Goal: Task Accomplishment & Management: Use online tool/utility

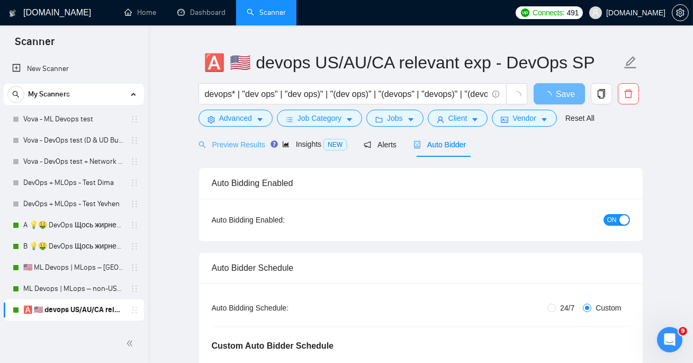
click at [238, 137] on div "Preview Results" at bounding box center [232, 144] width 67 height 25
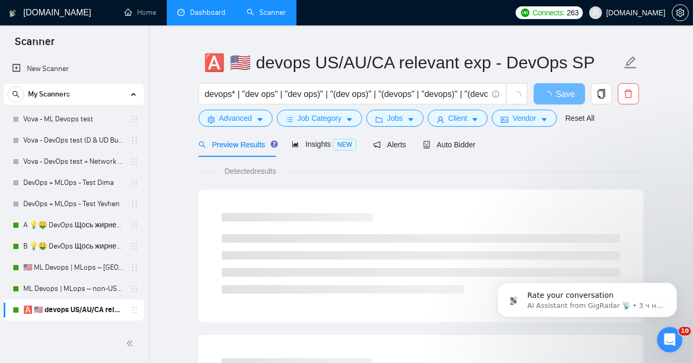
click at [214, 17] on link "Dashboard" at bounding box center [201, 12] width 48 height 9
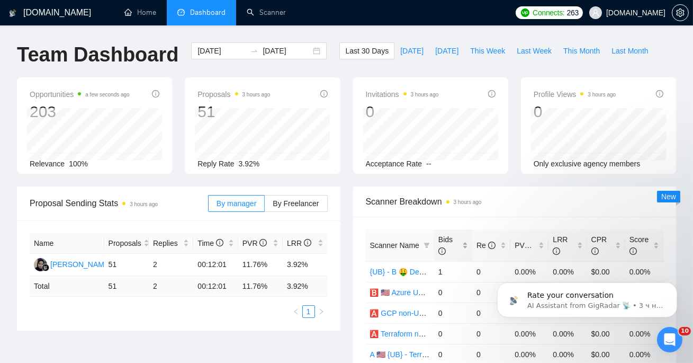
click at [445, 237] on span "Bids" at bounding box center [446, 245] width 14 height 20
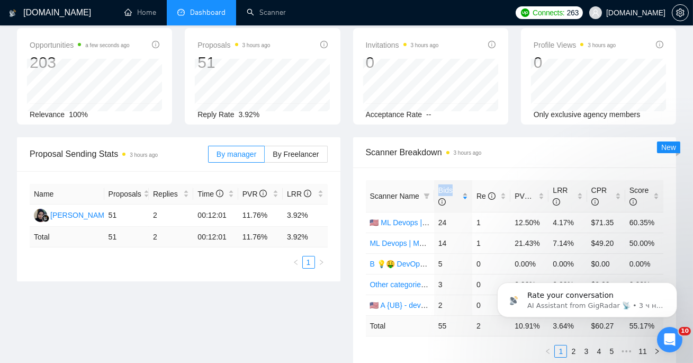
scroll to position [70, 0]
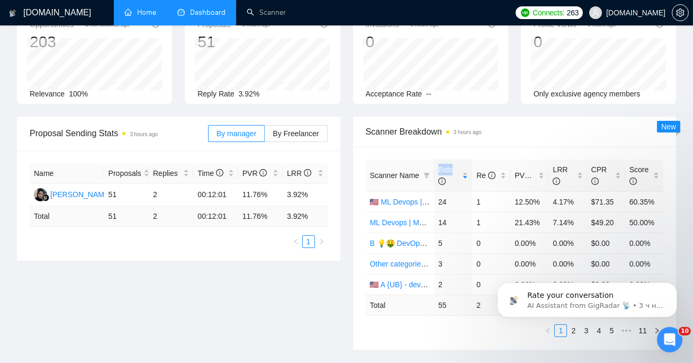
click at [124, 15] on link "Home" at bounding box center [140, 12] width 32 height 9
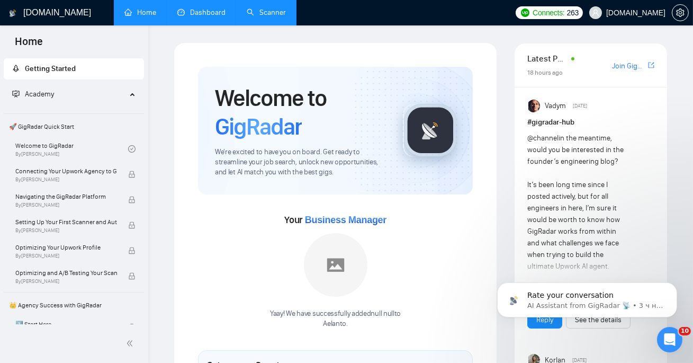
click at [270, 8] on link "Scanner" at bounding box center [266, 12] width 39 height 9
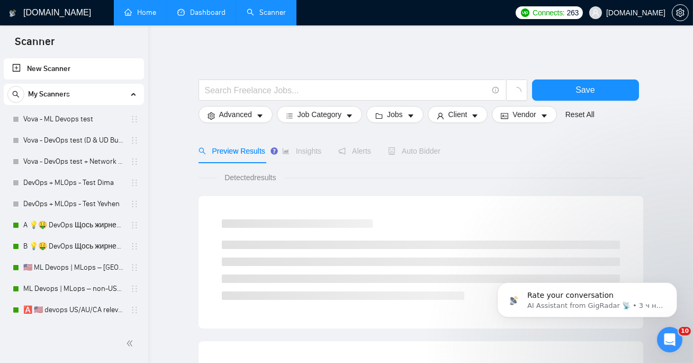
click at [144, 15] on link "Home" at bounding box center [140, 12] width 32 height 9
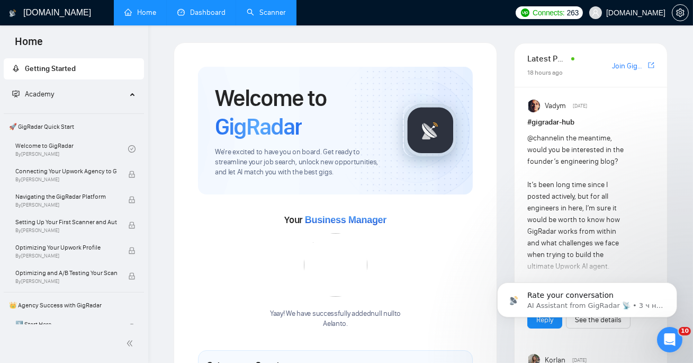
click at [191, 17] on link "Dashboard" at bounding box center [201, 12] width 48 height 9
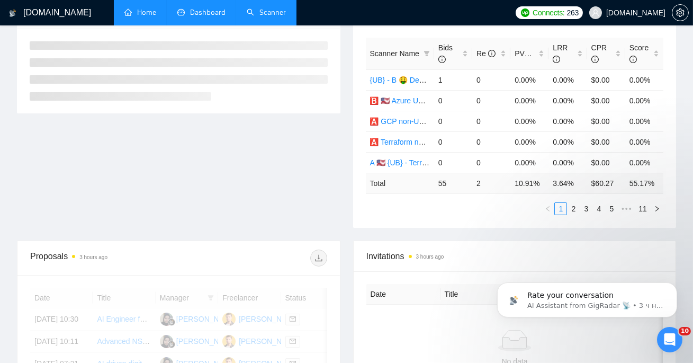
scroll to position [199, 0]
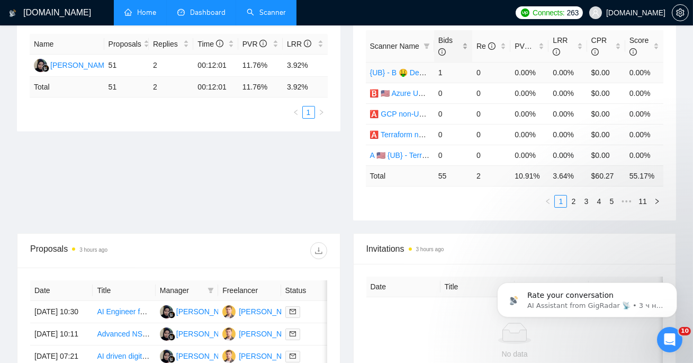
click at [441, 49] on icon "info-circle" at bounding box center [442, 51] width 7 height 7
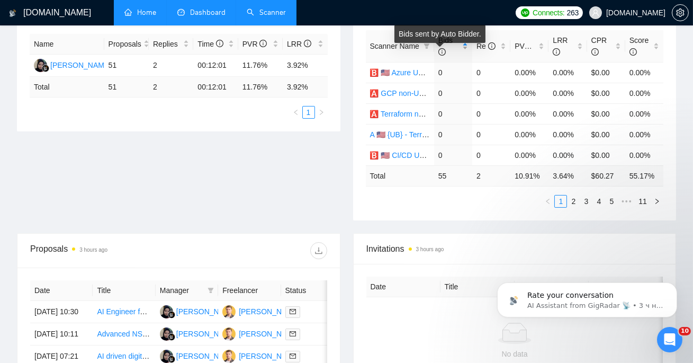
click at [441, 49] on icon "info-circle" at bounding box center [442, 51] width 7 height 7
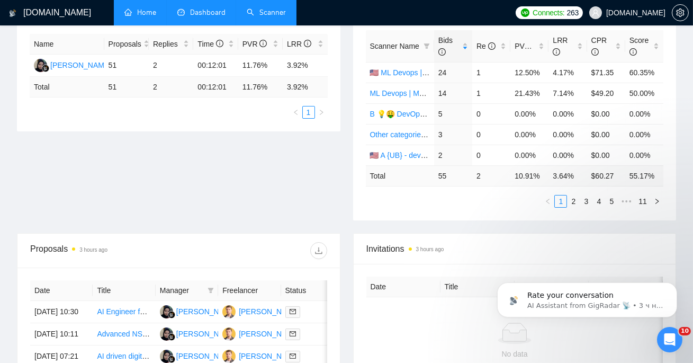
click at [258, 17] on link "Scanner" at bounding box center [266, 12] width 39 height 9
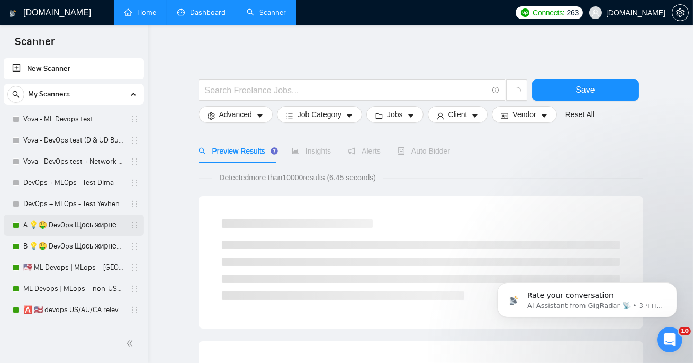
click at [67, 222] on link "A 💡🤑 DevOps Щось жирненьке - DevOps Specialized Profile" at bounding box center [73, 225] width 101 height 21
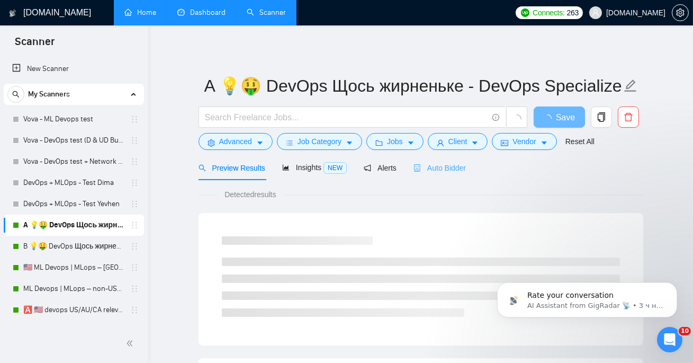
click at [456, 173] on div "Auto Bidder" at bounding box center [440, 167] width 52 height 25
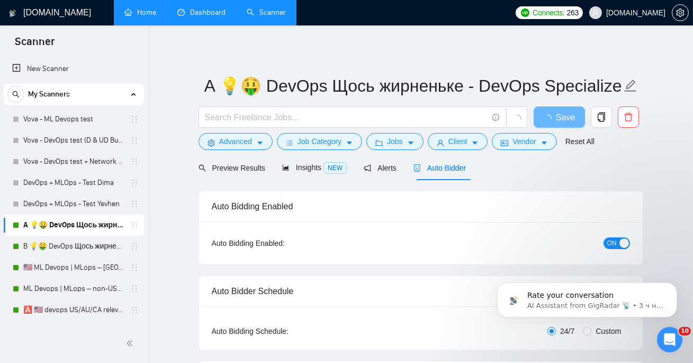
radio input "false"
radio input "true"
checkbox input "true"
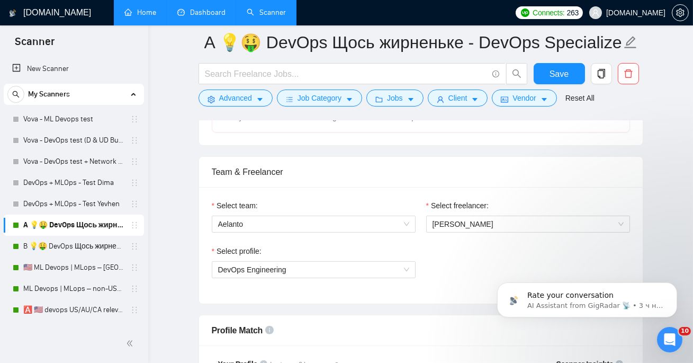
scroll to position [899, 0]
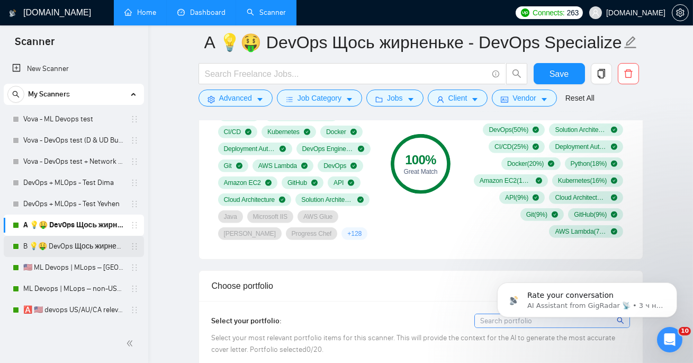
click at [63, 244] on link "B 💡🤑 DevOps Щось жирненьке - General Profile" at bounding box center [73, 246] width 101 height 21
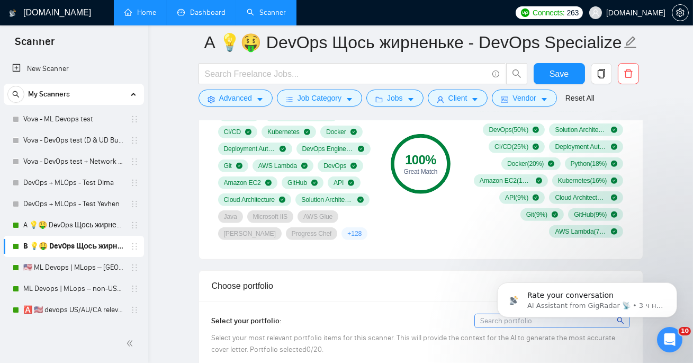
scroll to position [23, 0]
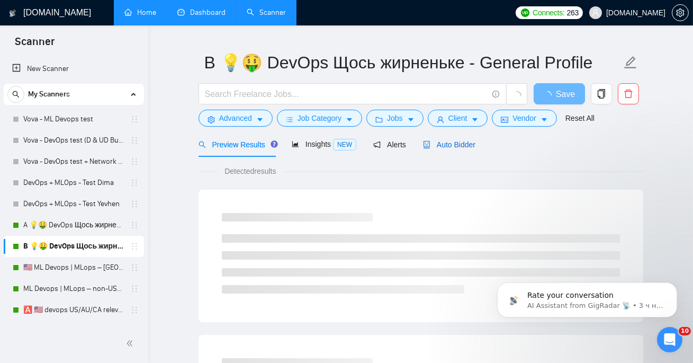
click at [461, 149] on div "Auto Bidder" at bounding box center [449, 145] width 52 height 12
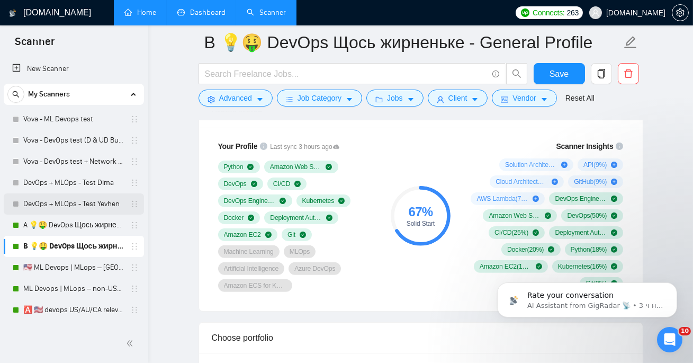
scroll to position [63, 0]
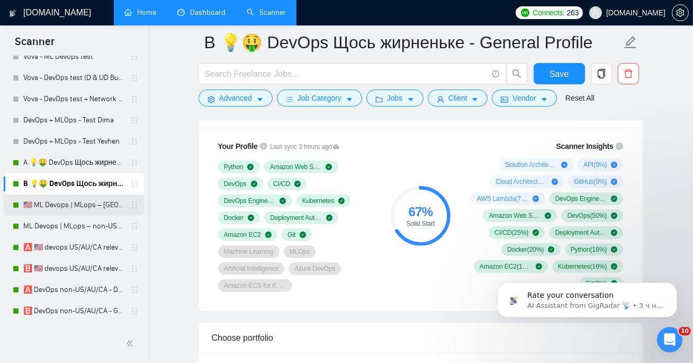
click at [72, 206] on link "🇺🇸 ML Devops | MLops – [GEOGRAPHIC_DATA]/CA/AU - test: bid in range 90%" at bounding box center [73, 204] width 101 height 21
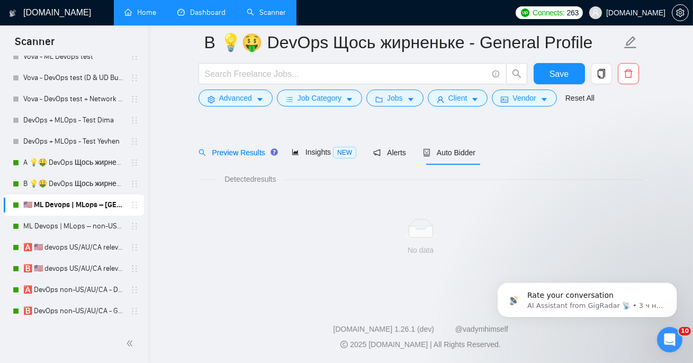
scroll to position [23, 0]
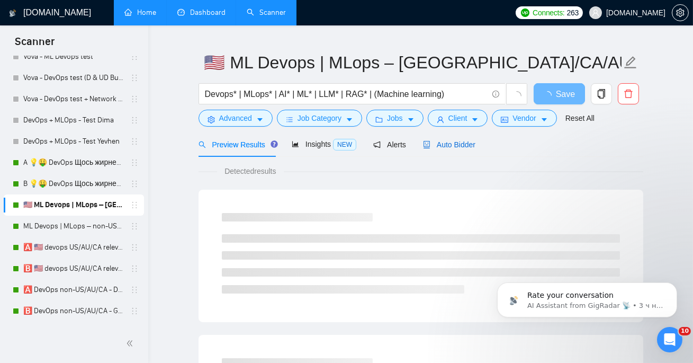
click at [456, 145] on span "Auto Bidder" at bounding box center [449, 144] width 52 height 8
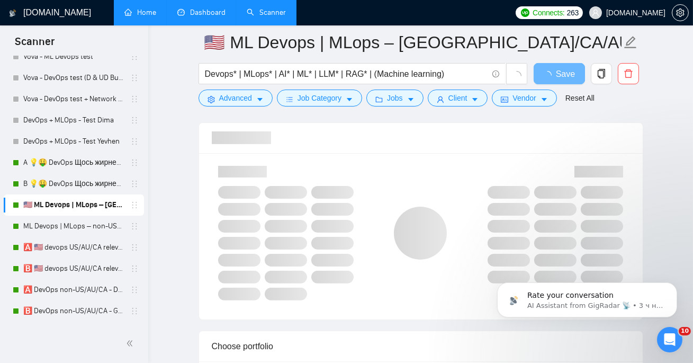
scroll to position [649, 0]
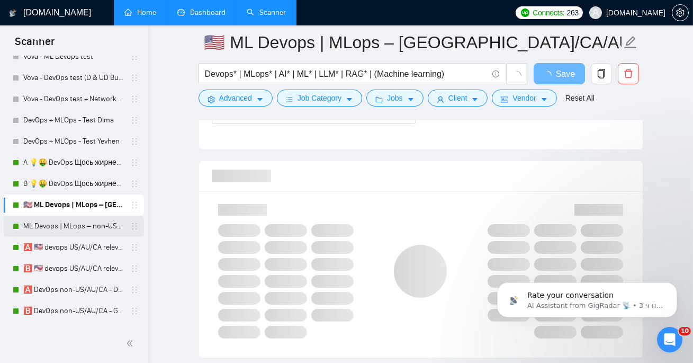
click at [99, 233] on link "ML Devops | MLops – non-US/CA/AU - test: bid in range 90%" at bounding box center [73, 226] width 101 height 21
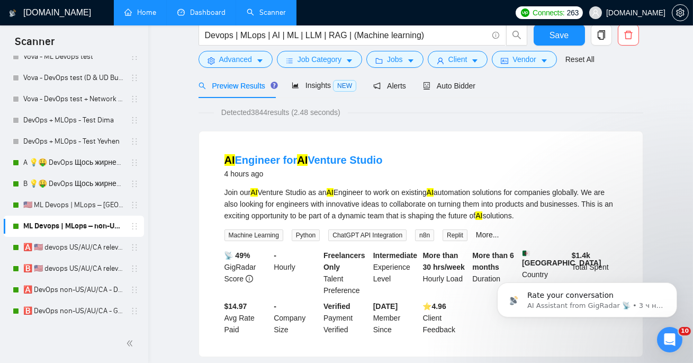
scroll to position [39, 0]
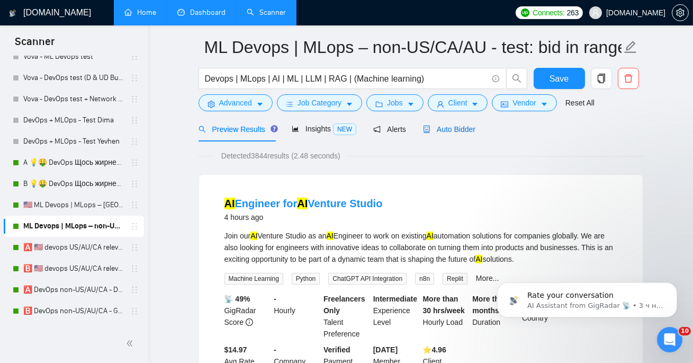
click at [456, 127] on span "Auto Bidder" at bounding box center [449, 129] width 52 height 8
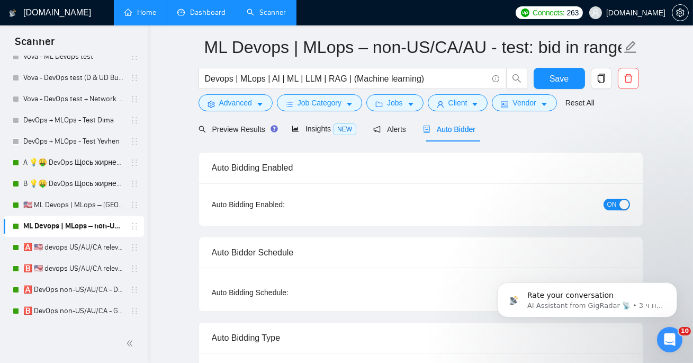
checkbox input "true"
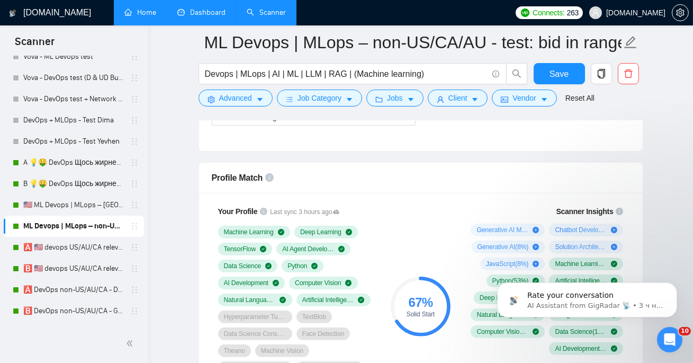
scroll to position [805, 0]
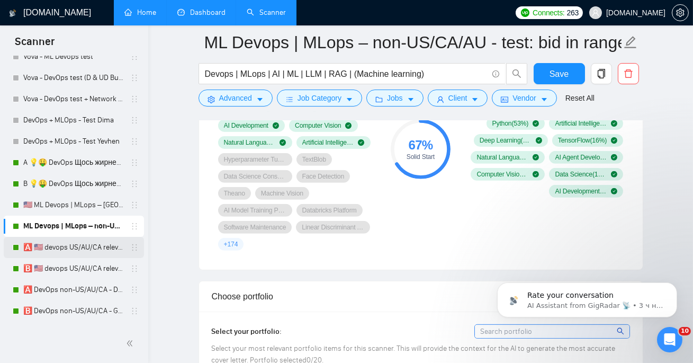
click at [50, 254] on link "🅰️ 🇺🇸 devops US/AU/CA relevant exp - DevOps SP" at bounding box center [73, 247] width 101 height 21
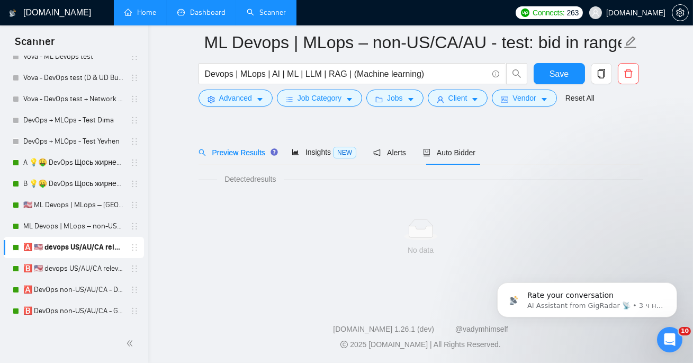
scroll to position [23, 0]
